Goal: Navigation & Orientation: Find specific page/section

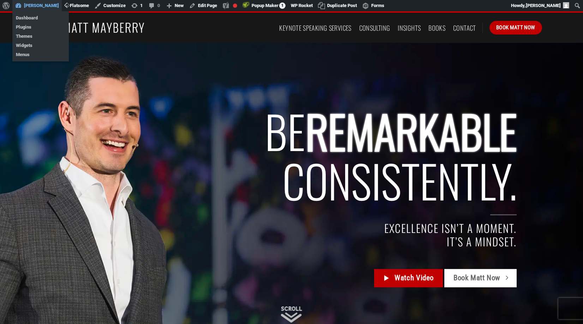
click at [41, 5] on link "[PERSON_NAME]" at bounding box center [36, 5] width 49 height 11
